Goal: Information Seeking & Learning: Learn about a topic

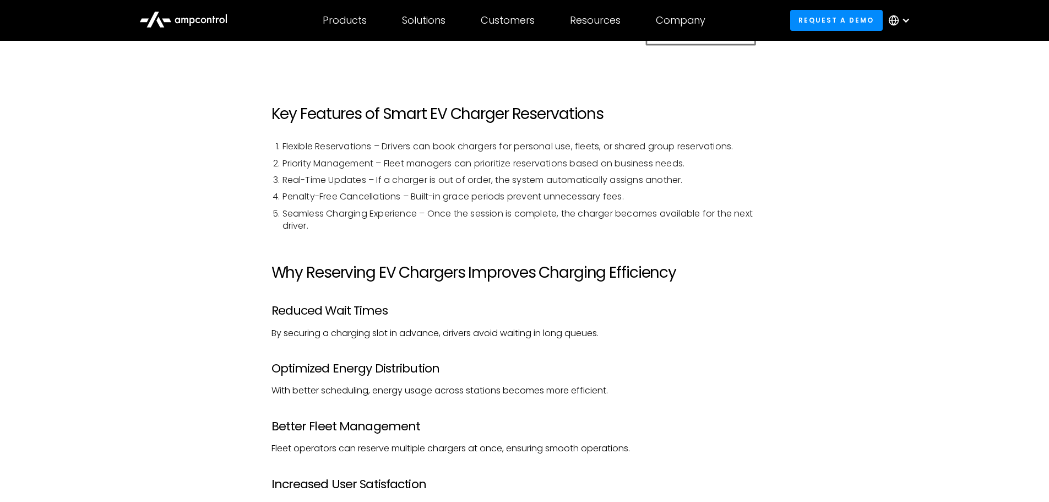
scroll to position [879, 0]
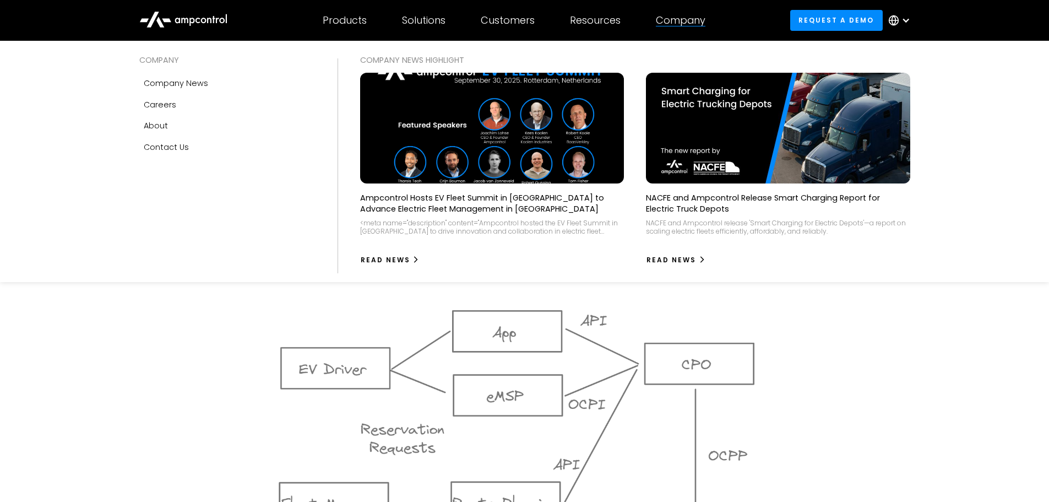
click at [693, 17] on div "Company" at bounding box center [681, 20] width 50 height 12
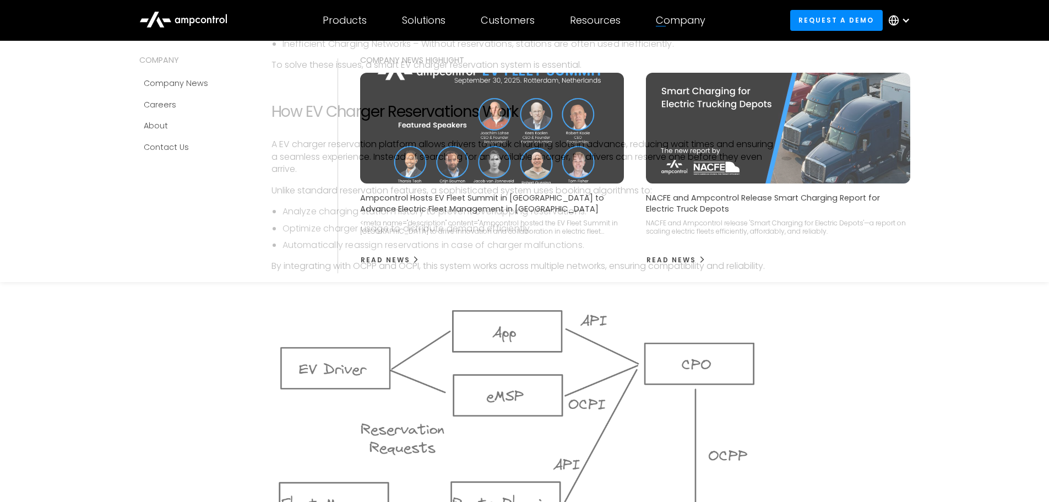
click at [666, 26] on div at bounding box center [661, 26] width 10 height 1
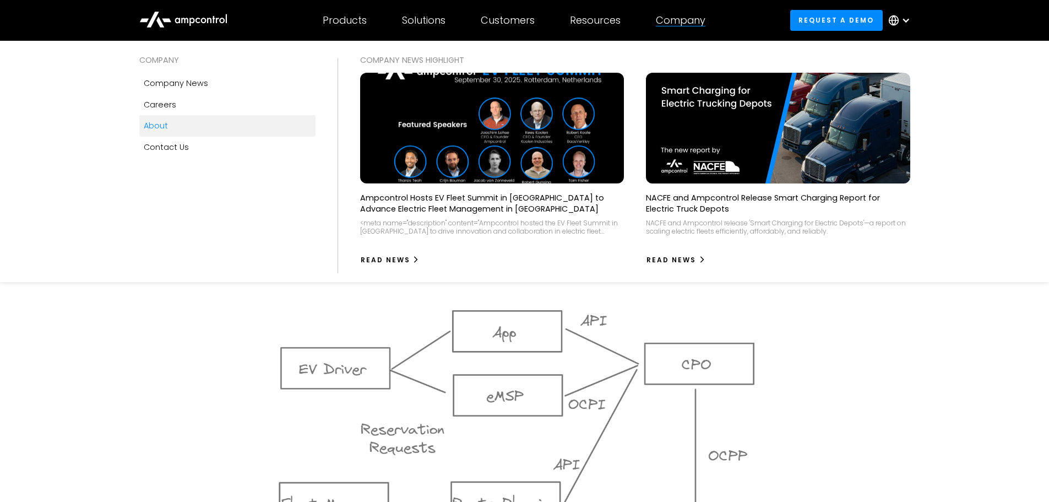
click at [165, 126] on div "About" at bounding box center [156, 126] width 24 height 12
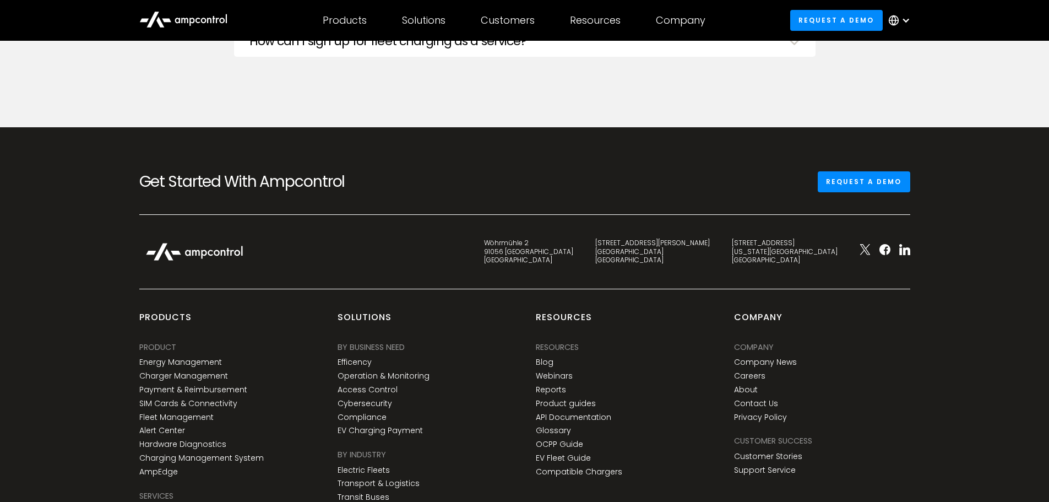
scroll to position [4009, 0]
